Goal: Information Seeking & Learning: Understand process/instructions

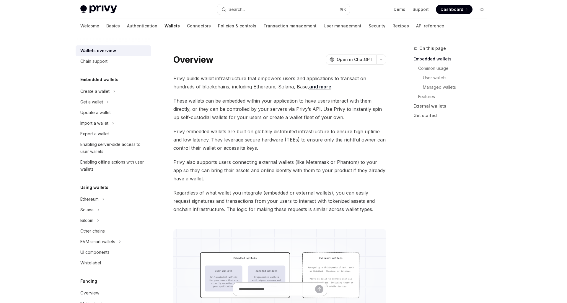
click at [109, 194] on div "Using wallets Ethereum Solana Bitcoin Other chains EVM smart wallets UI compone…" at bounding box center [114, 226] width 76 height 84
click at [108, 196] on div "Ethereum" at bounding box center [114, 199] width 76 height 11
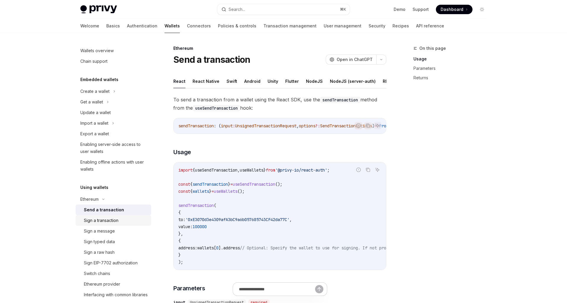
click at [105, 219] on div "Sign a transaction" at bounding box center [101, 220] width 35 height 7
click at [209, 88] on button "React Native" at bounding box center [205, 81] width 27 height 14
type textarea "*"
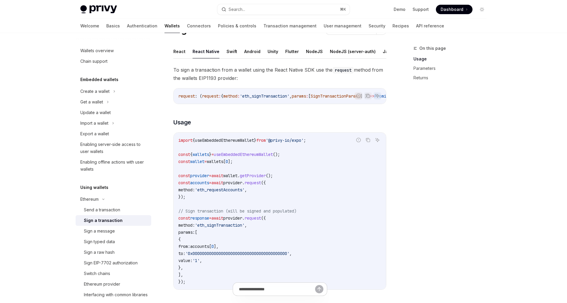
scroll to position [30, 0]
click at [296, 234] on code "import { useEmbeddedEthereumWallet } from '@privy-io/expo' ; const { wallets } …" at bounding box center [279, 210] width 203 height 149
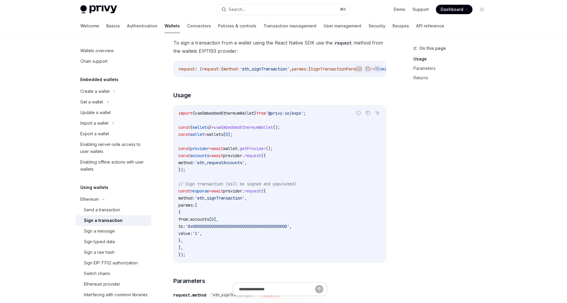
scroll to position [67, 0]
